Goal: Information Seeking & Learning: Learn about a topic

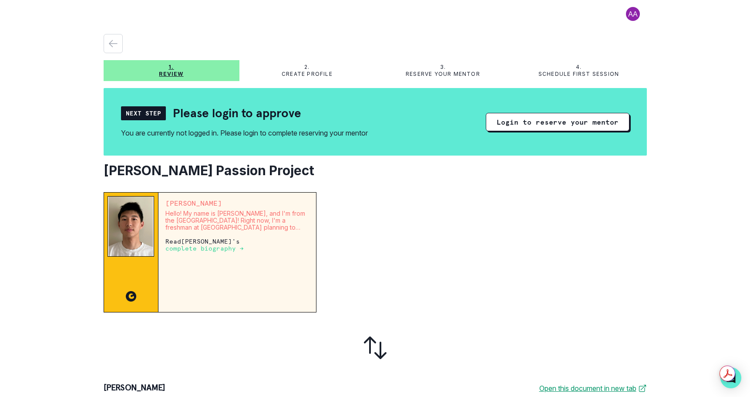
click at [232, 249] on p "complete biography →" at bounding box center [204, 248] width 78 height 7
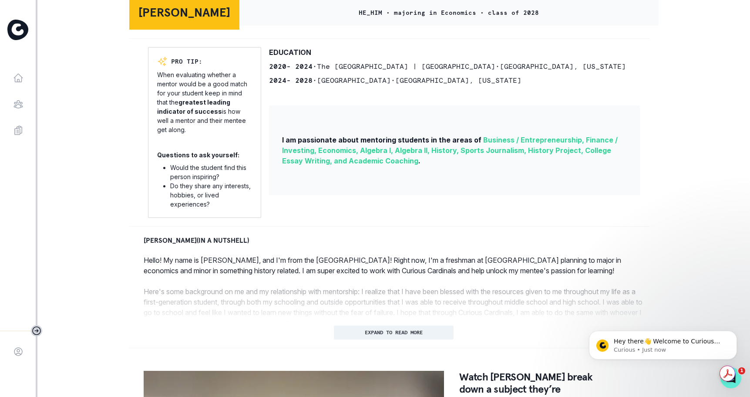
scroll to position [218, 0]
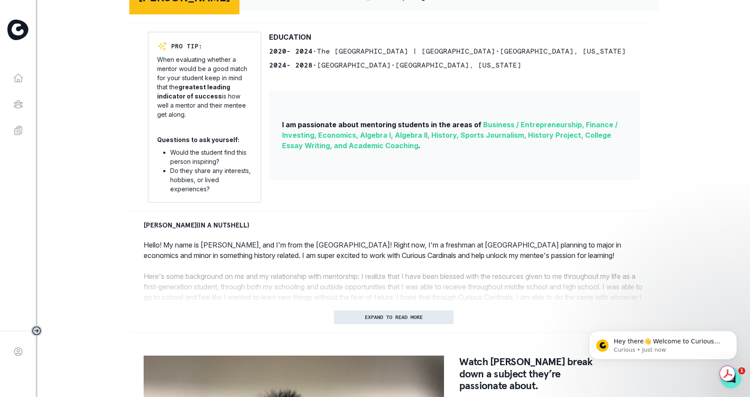
click at [394, 320] on p "EXPAND TO READ MORE" at bounding box center [394, 317] width 58 height 6
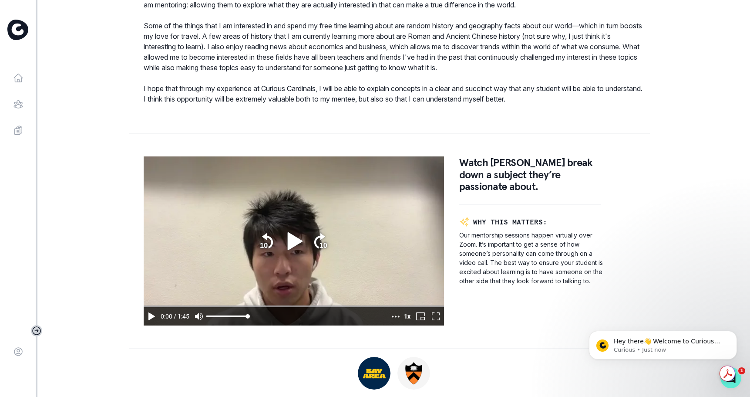
scroll to position [523, 0]
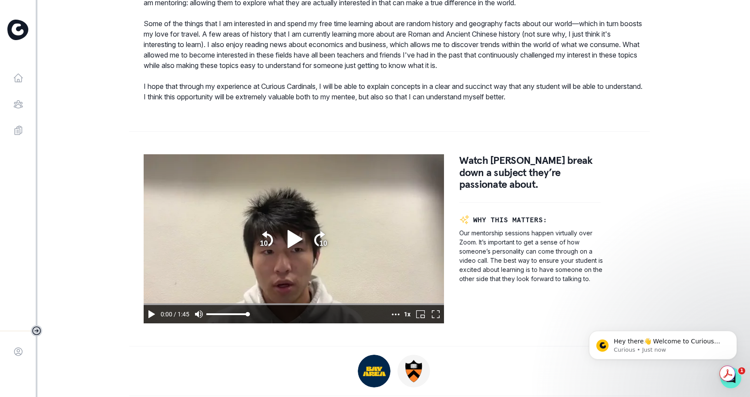
click at [288, 243] on icon "play" at bounding box center [295, 238] width 15 height 18
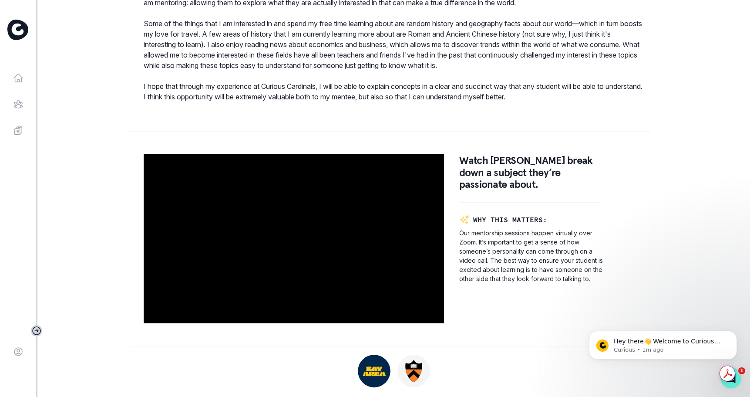
click at [622, 222] on div "Watch [PERSON_NAME] break down a subject they’re passionate about. WHY THIS MAT…" at bounding box center [393, 239] width 529 height 198
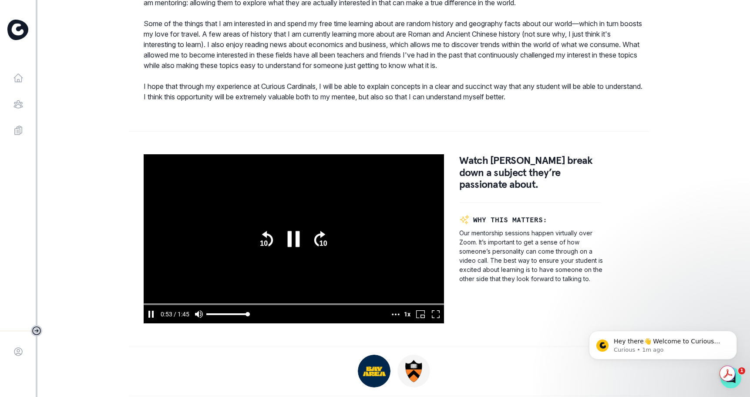
click at [200, 317] on icon "mute" at bounding box center [199, 313] width 8 height 7
type input "54.148760999994"
type input "0"
click at [200, 319] on icon "unmute" at bounding box center [199, 314] width 10 height 10
type input "54.846739"
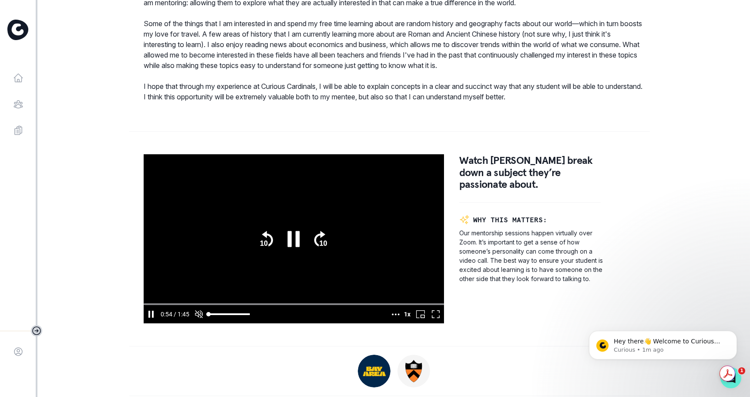
type input "100"
click at [404, 318] on span "1x" at bounding box center [407, 314] width 7 height 10
click at [401, 318] on span "1.25x" at bounding box center [402, 314] width 15 height 10
click at [403, 318] on span "1.5x" at bounding box center [405, 314] width 12 height 10
click at [383, 319] on icon "video player" at bounding box center [387, 314] width 8 height 10
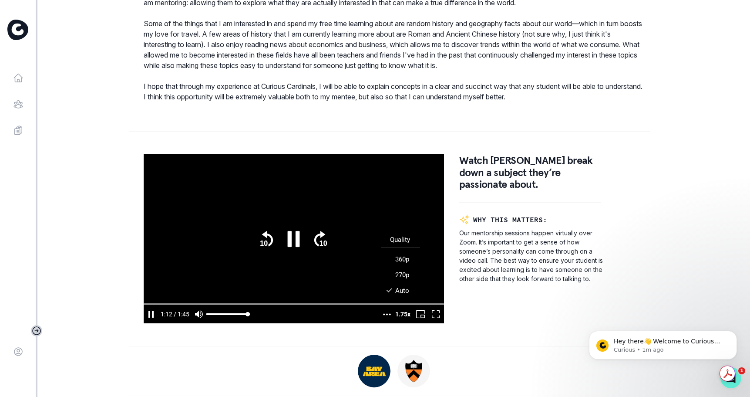
click at [404, 319] on span "1.75x" at bounding box center [402, 314] width 15 height 10
click at [404, 319] on span "2x" at bounding box center [407, 314] width 7 height 10
click at [404, 319] on span "1x" at bounding box center [407, 314] width 7 height 10
click at [404, 319] on span "1.25x" at bounding box center [402, 314] width 15 height 10
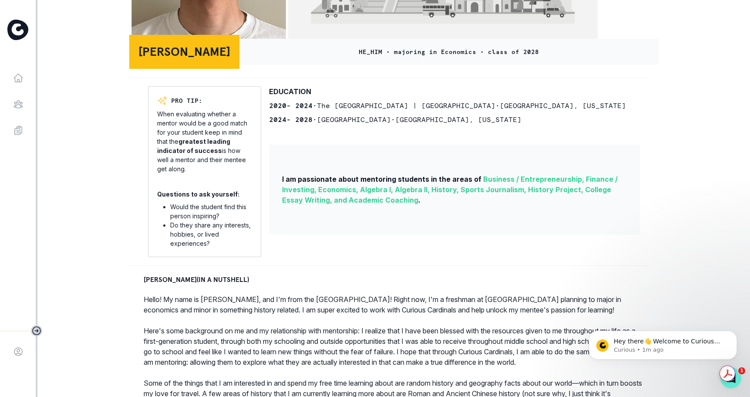
scroll to position [0, 0]
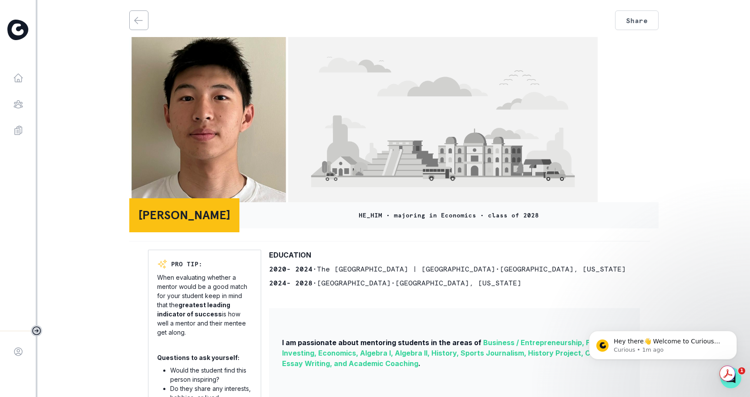
type input "105.879"
click at [141, 20] on icon "back" at bounding box center [139, 20] width 8 height 7
